Goal: Transaction & Acquisition: Purchase product/service

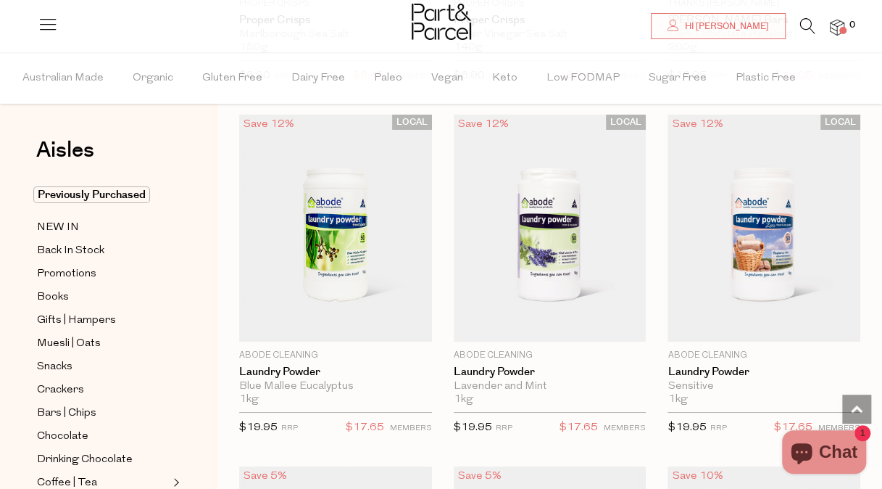
scroll to position [15528, 0]
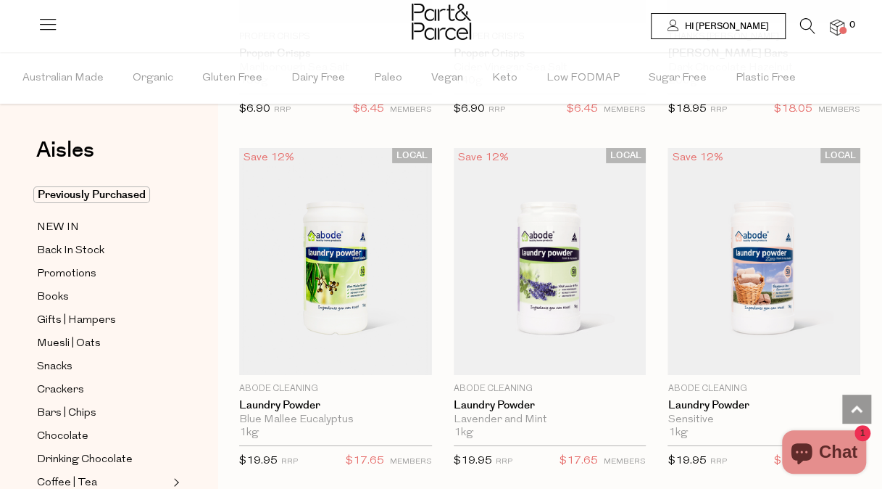
click at [740, 18] on link "Hi [PERSON_NAME]" at bounding box center [718, 26] width 135 height 26
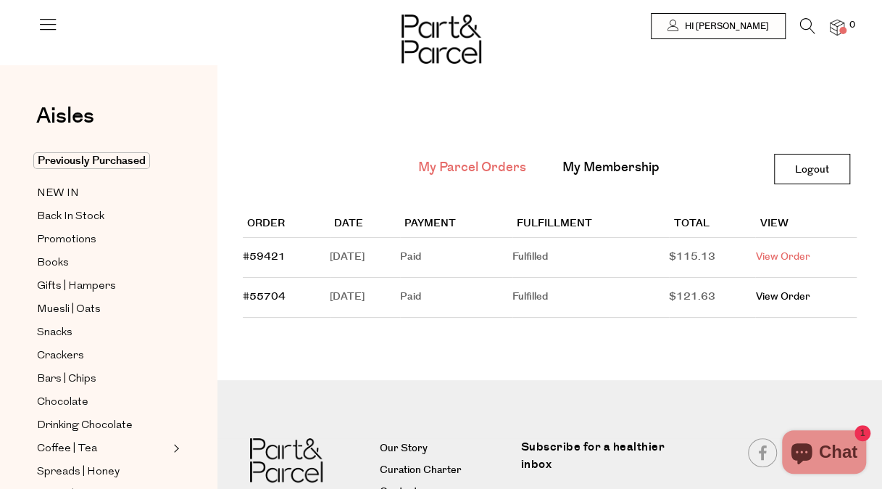
click at [786, 260] on link "View Order" at bounding box center [782, 256] width 54 height 15
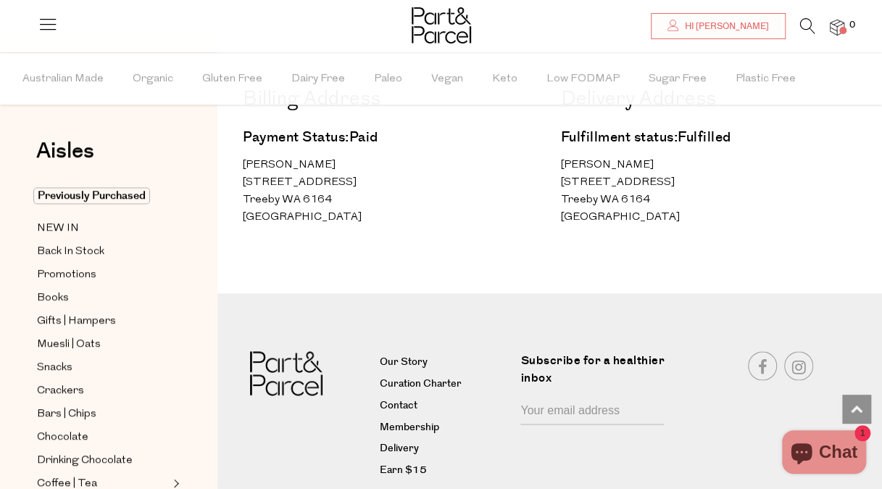
scroll to position [1016, 0]
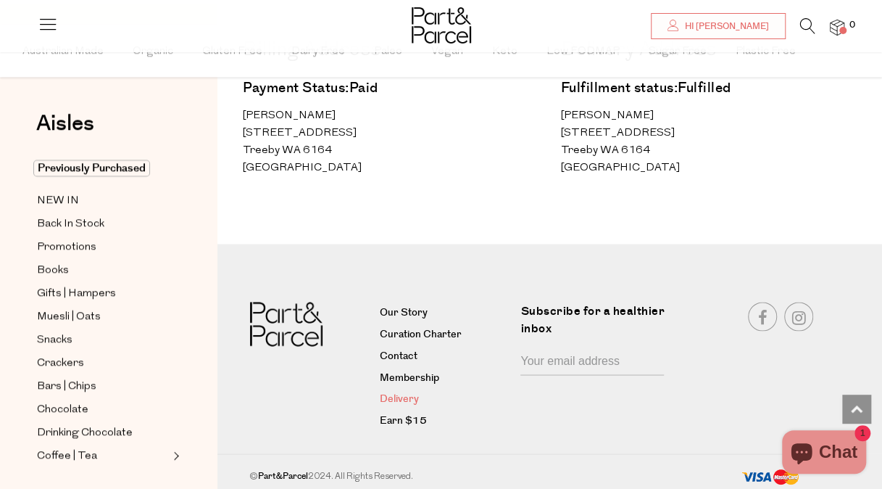
click at [396, 397] on link "Delivery" at bounding box center [445, 398] width 130 height 17
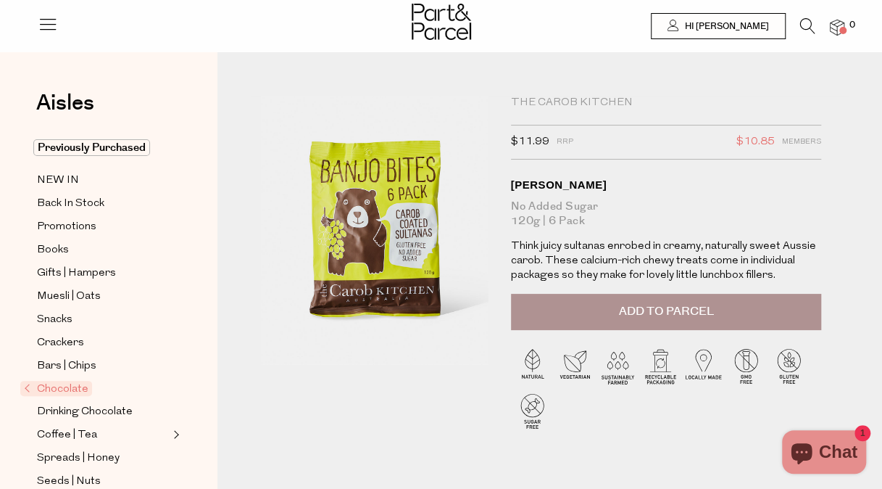
click at [699, 295] on button "Add to Parcel" at bounding box center [666, 312] width 311 height 36
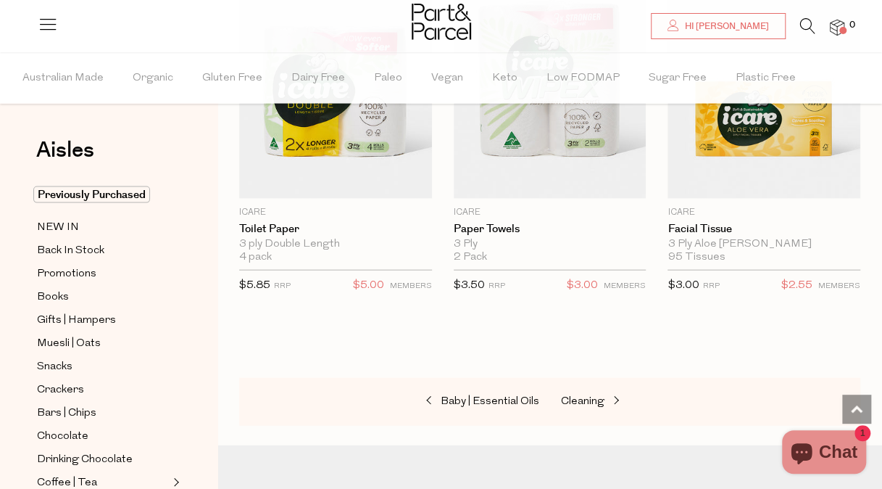
scroll to position [9368, 0]
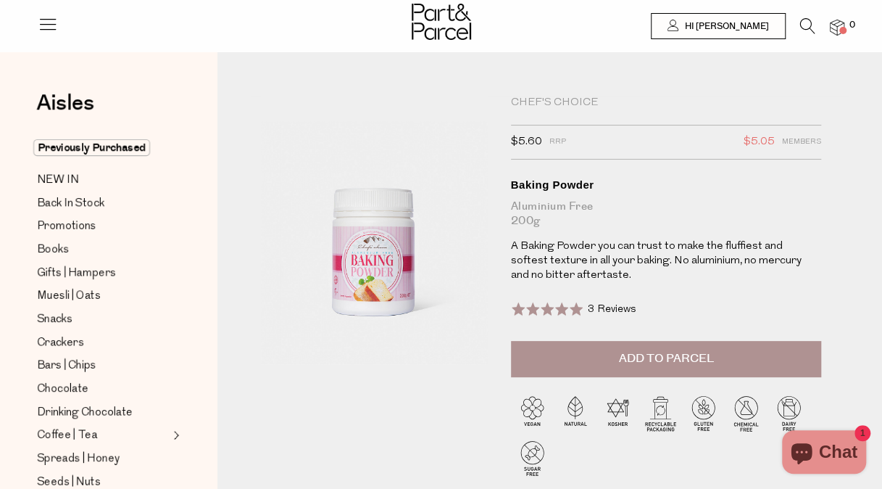
scroll to position [8, 0]
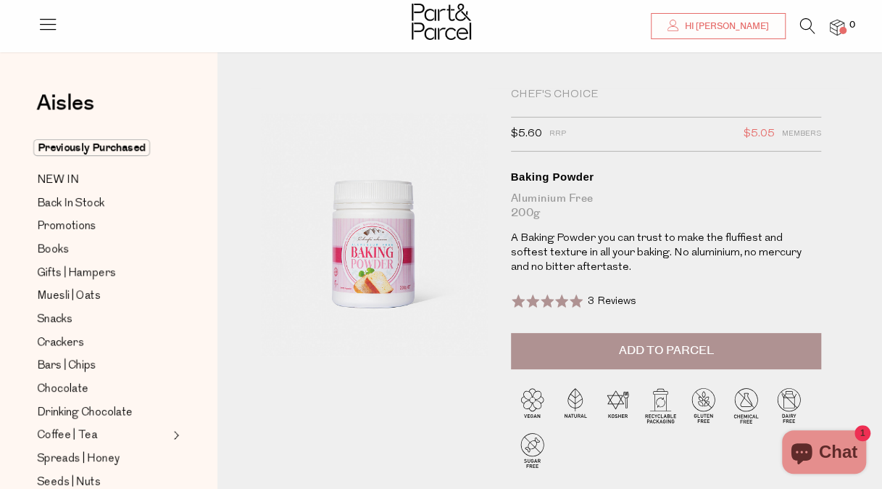
click at [668, 361] on button "Add to Parcel" at bounding box center [666, 351] width 311 height 36
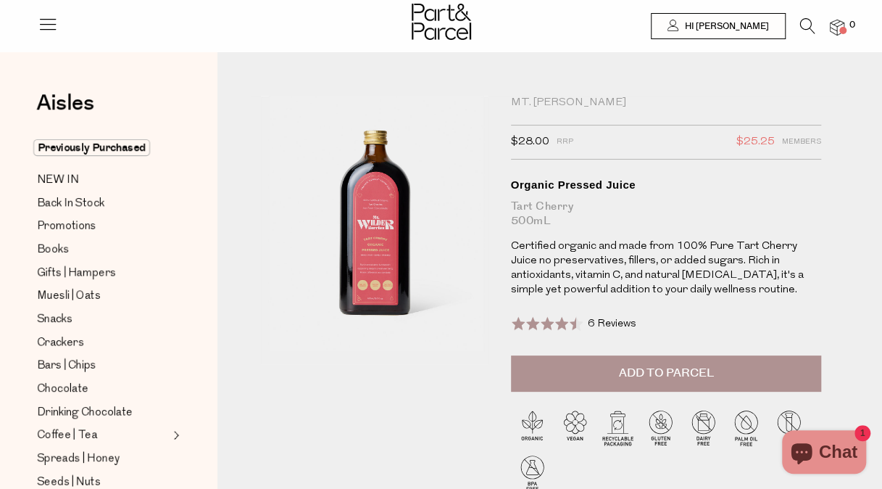
click at [682, 378] on span "Add to Parcel" at bounding box center [665, 373] width 95 height 17
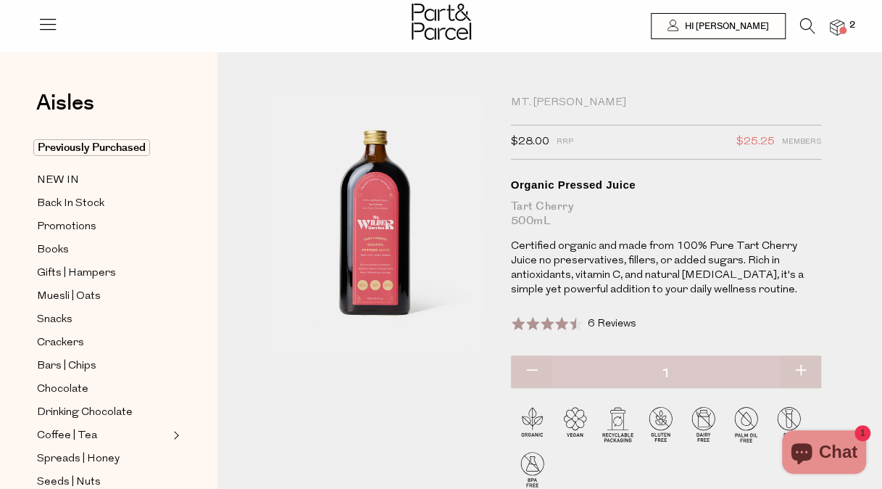
click at [811, 25] on icon at bounding box center [807, 26] width 15 height 16
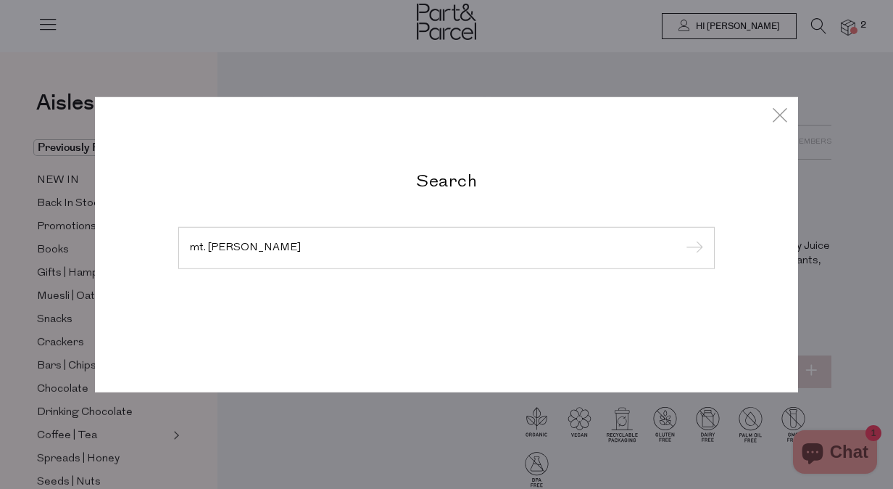
type input "mt. wilder"
click at [682, 238] on input "submit" at bounding box center [693, 249] width 22 height 22
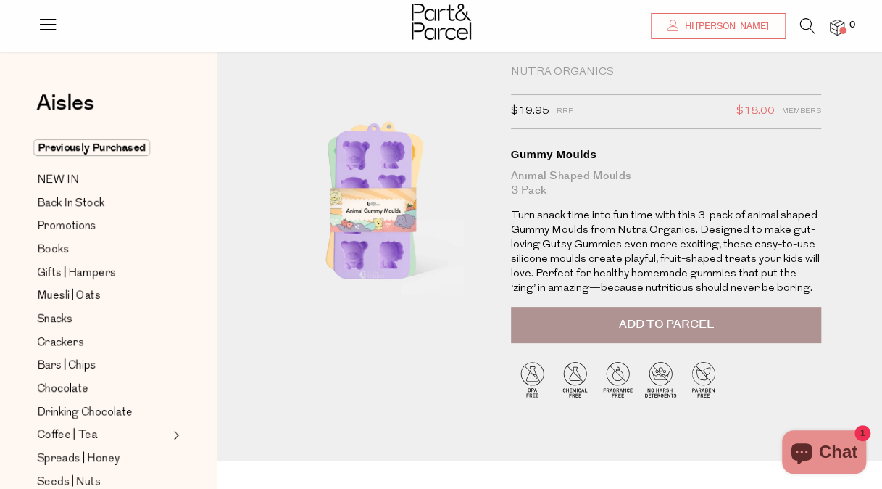
scroll to position [6, 0]
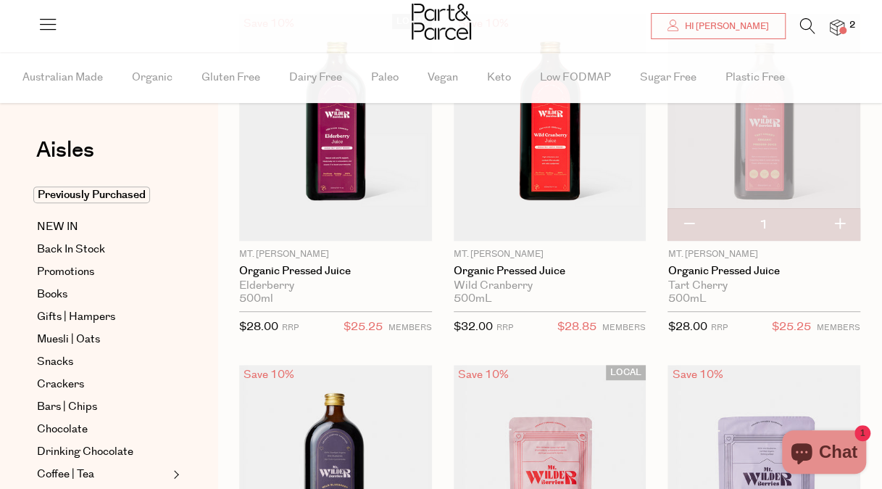
scroll to position [155, 0]
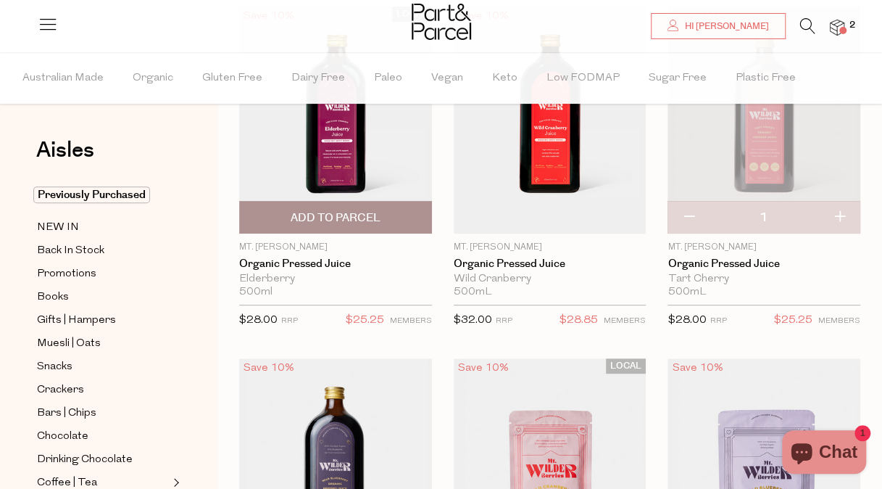
click at [344, 161] on img at bounding box center [335, 121] width 193 height 228
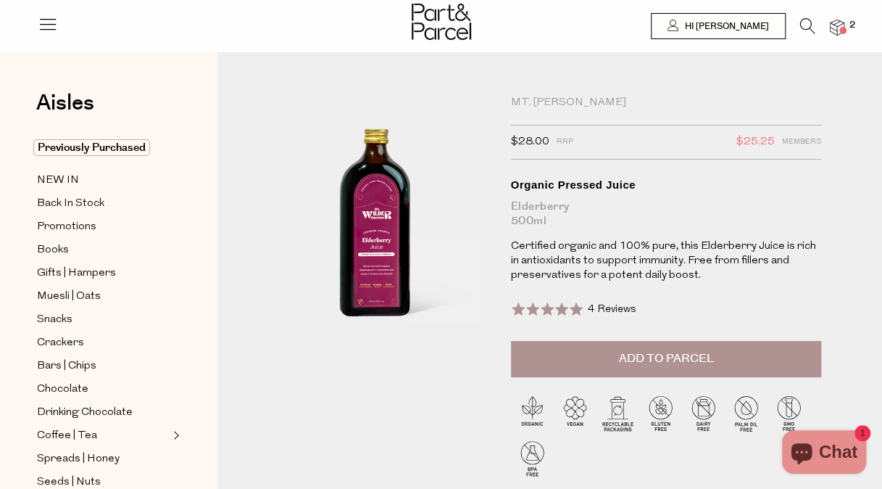
click at [690, 356] on span "Add to Parcel" at bounding box center [665, 358] width 95 height 17
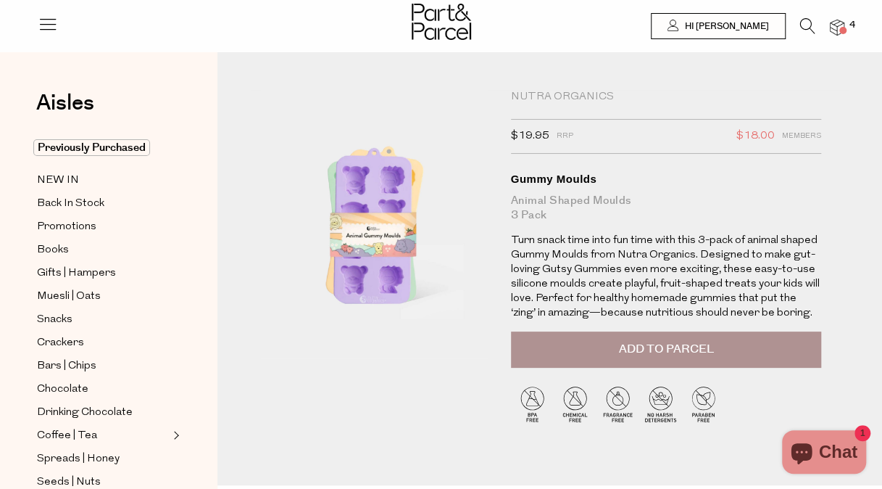
click at [676, 355] on span "Add to Parcel" at bounding box center [665, 349] width 95 height 17
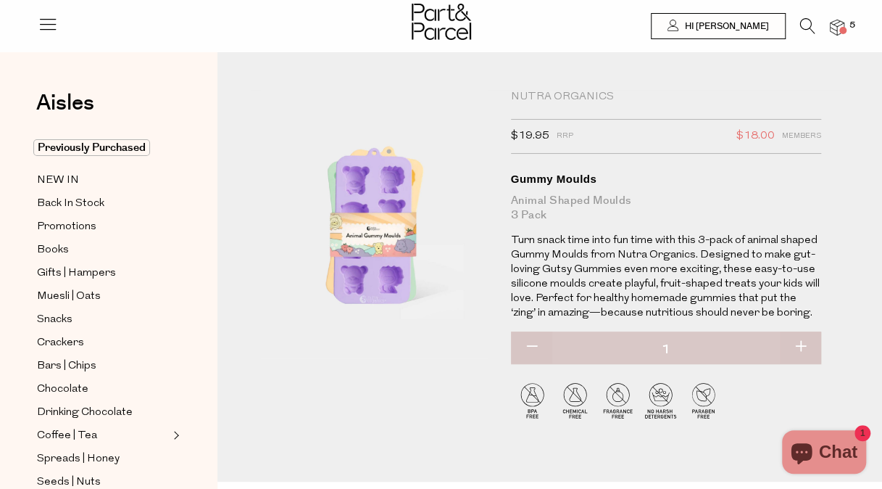
click at [844, 29] on span at bounding box center [843, 30] width 7 height 7
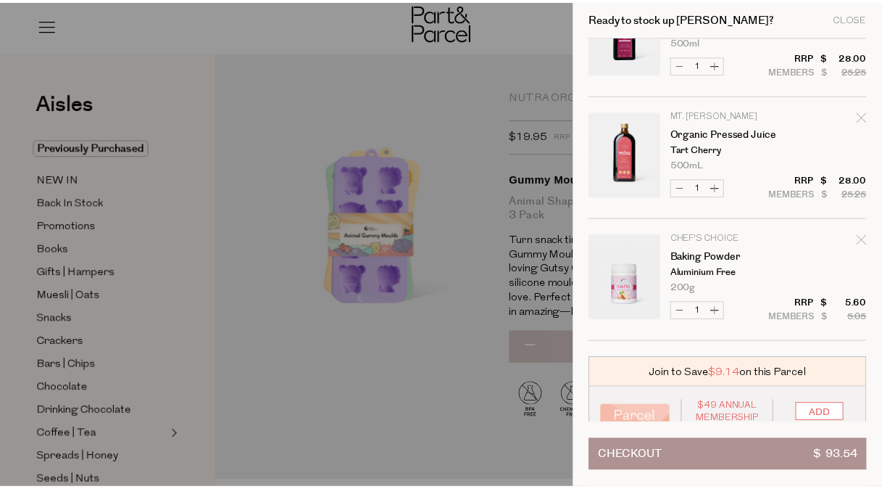
scroll to position [353, 0]
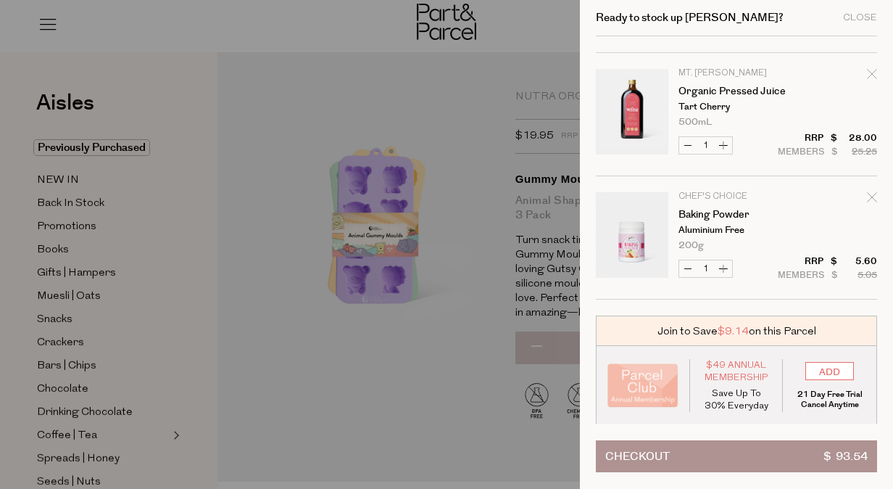
click at [460, 233] on div at bounding box center [446, 244] width 893 height 489
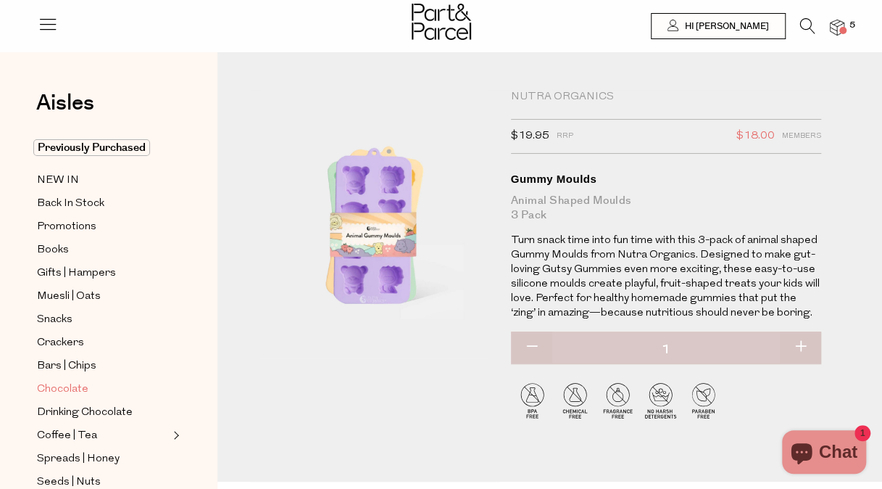
click at [51, 381] on span "Chocolate" at bounding box center [62, 389] width 51 height 17
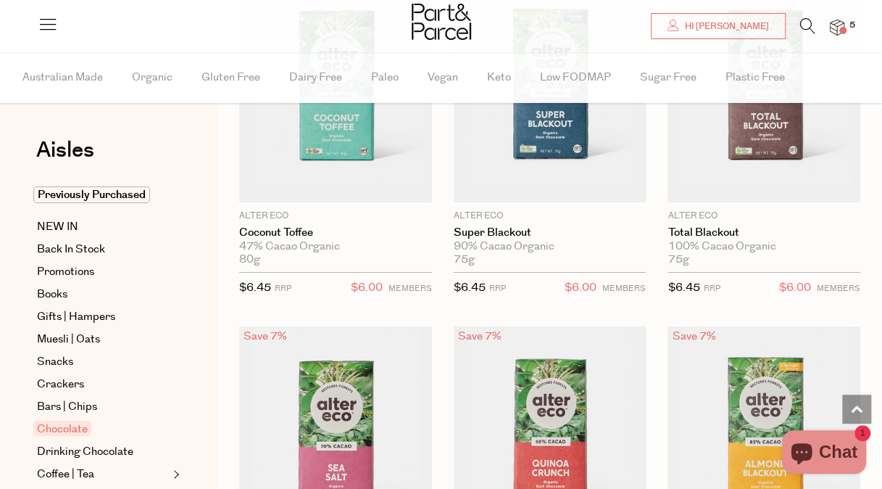
scroll to position [2329, 0]
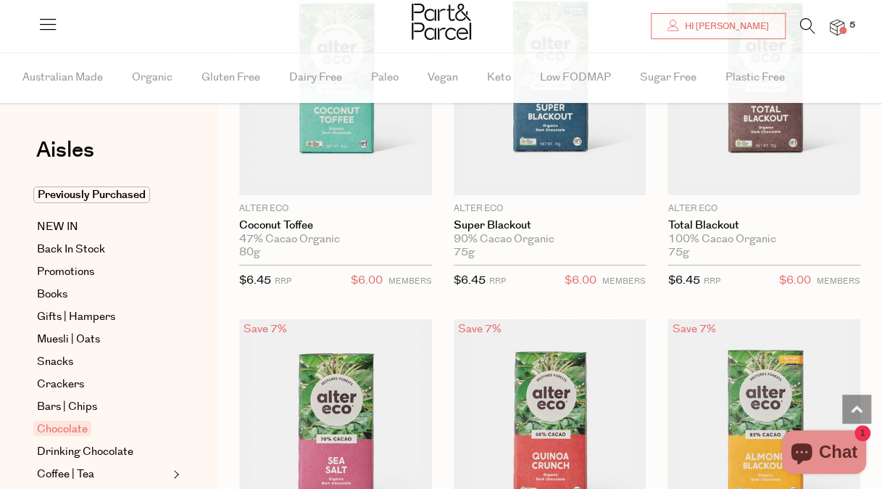
click at [804, 25] on icon at bounding box center [807, 26] width 15 height 16
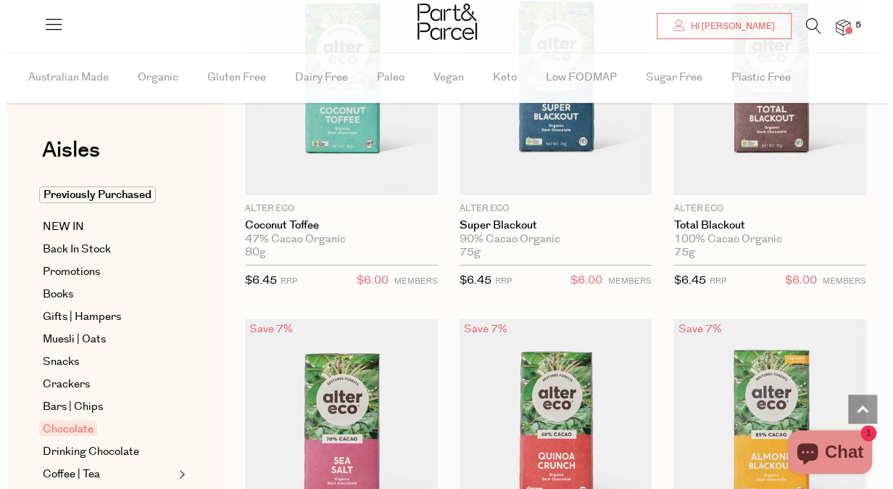
scroll to position [2355, 0]
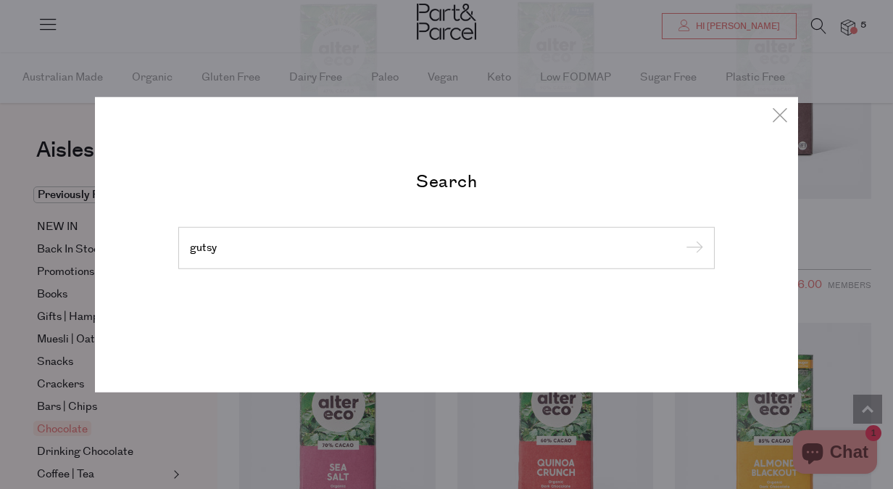
type input "gutsy"
click at [682, 238] on input "submit" at bounding box center [693, 249] width 22 height 22
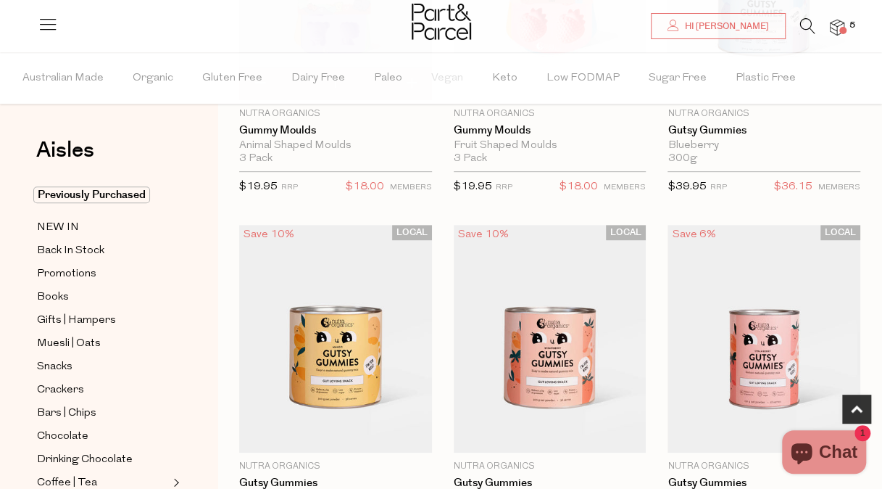
scroll to position [432, 0]
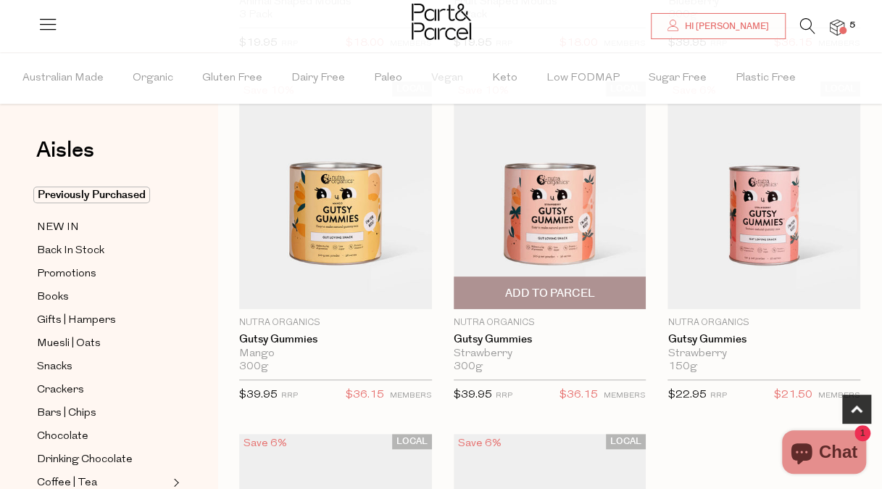
click at [534, 204] on img at bounding box center [550, 195] width 193 height 228
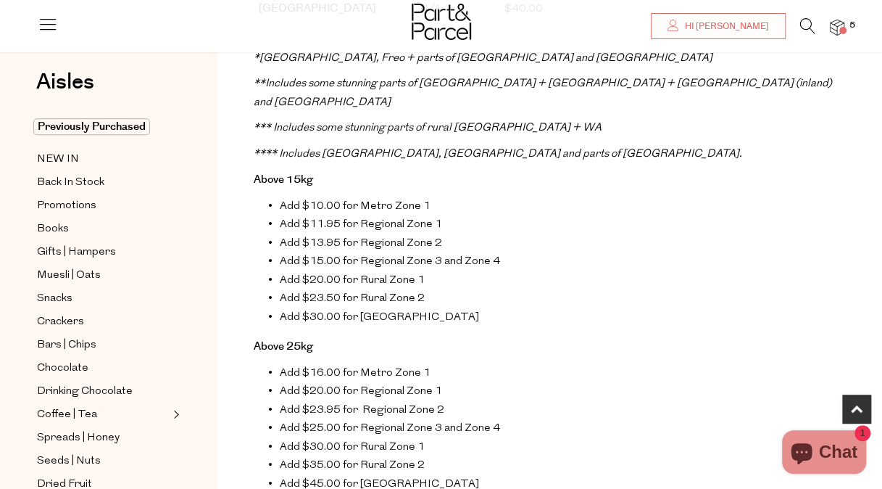
scroll to position [708, 0]
